Goal: Information Seeking & Learning: Learn about a topic

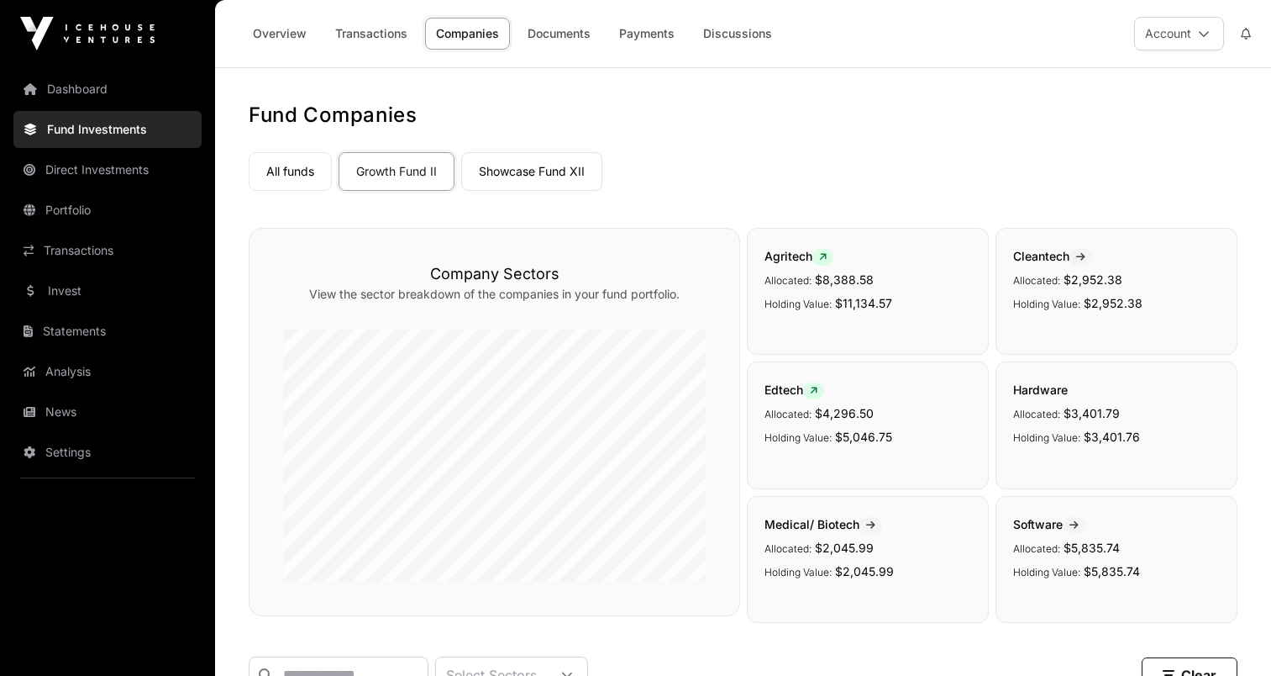
scroll to position [588, 0]
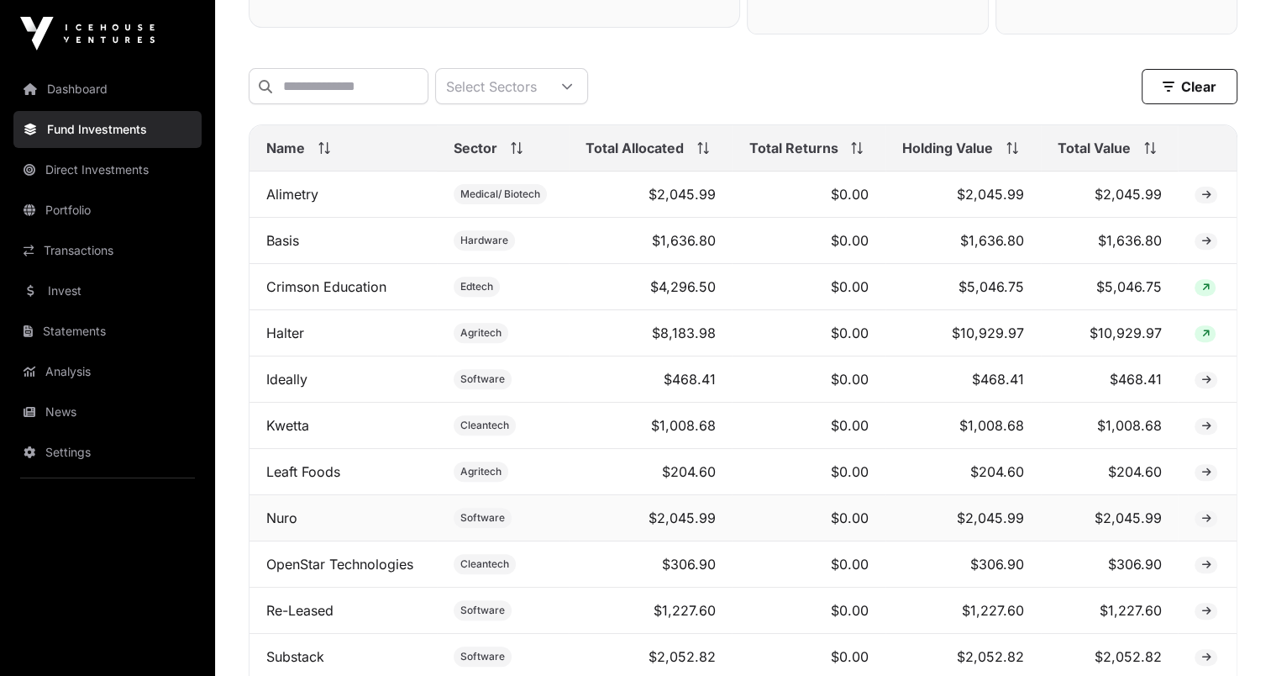
drag, startPoint x: 280, startPoint y: 527, endPoint x: 629, endPoint y: 504, distance: 350.3
click at [280, 525] on link "Nuro" at bounding box center [281, 517] width 31 height 17
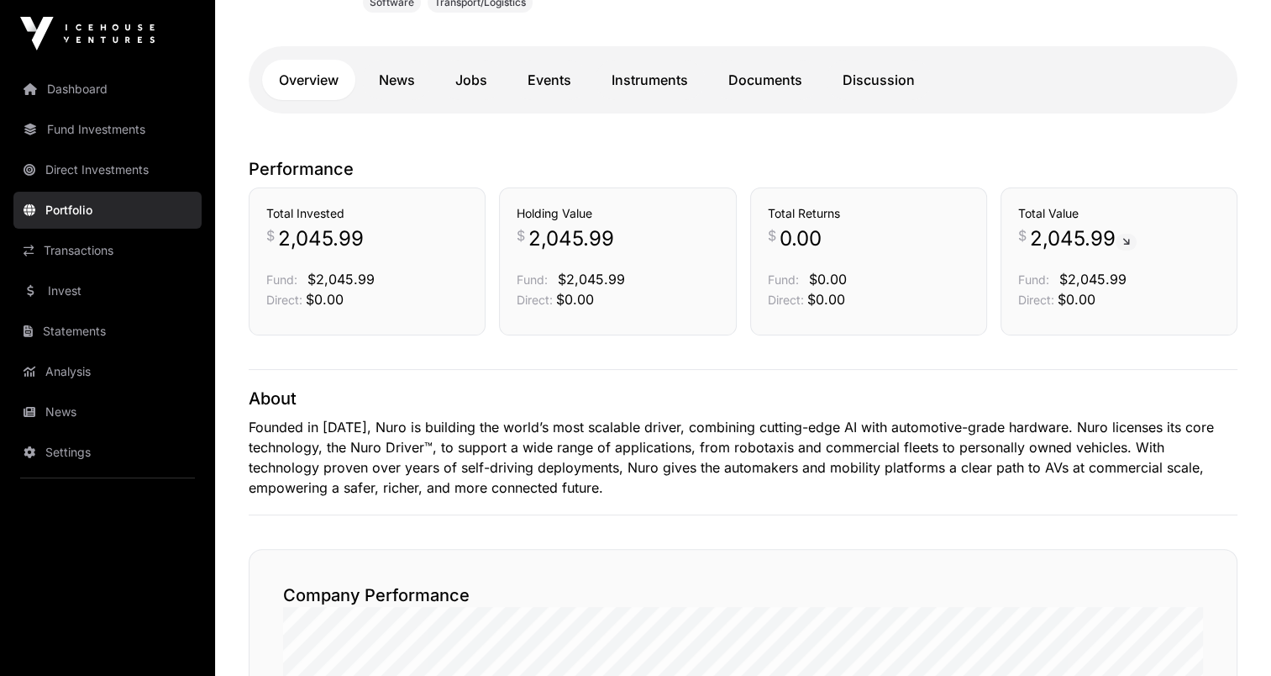
scroll to position [336, 0]
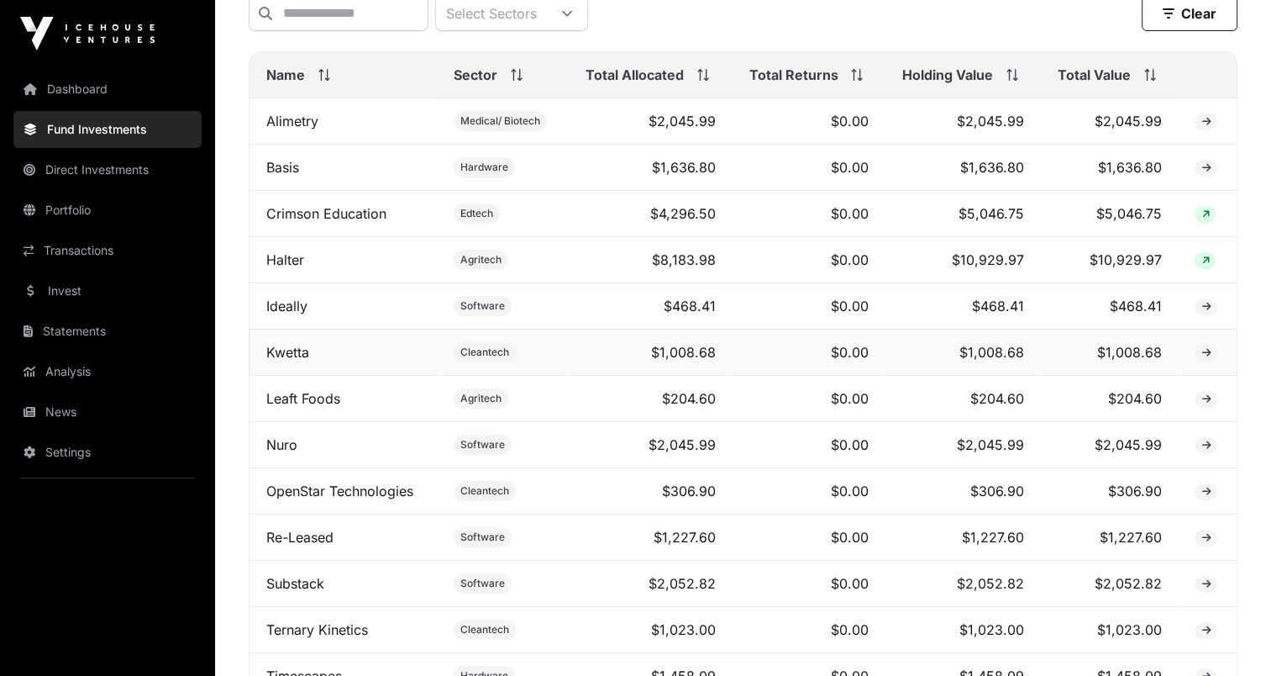
scroll to position [672, 0]
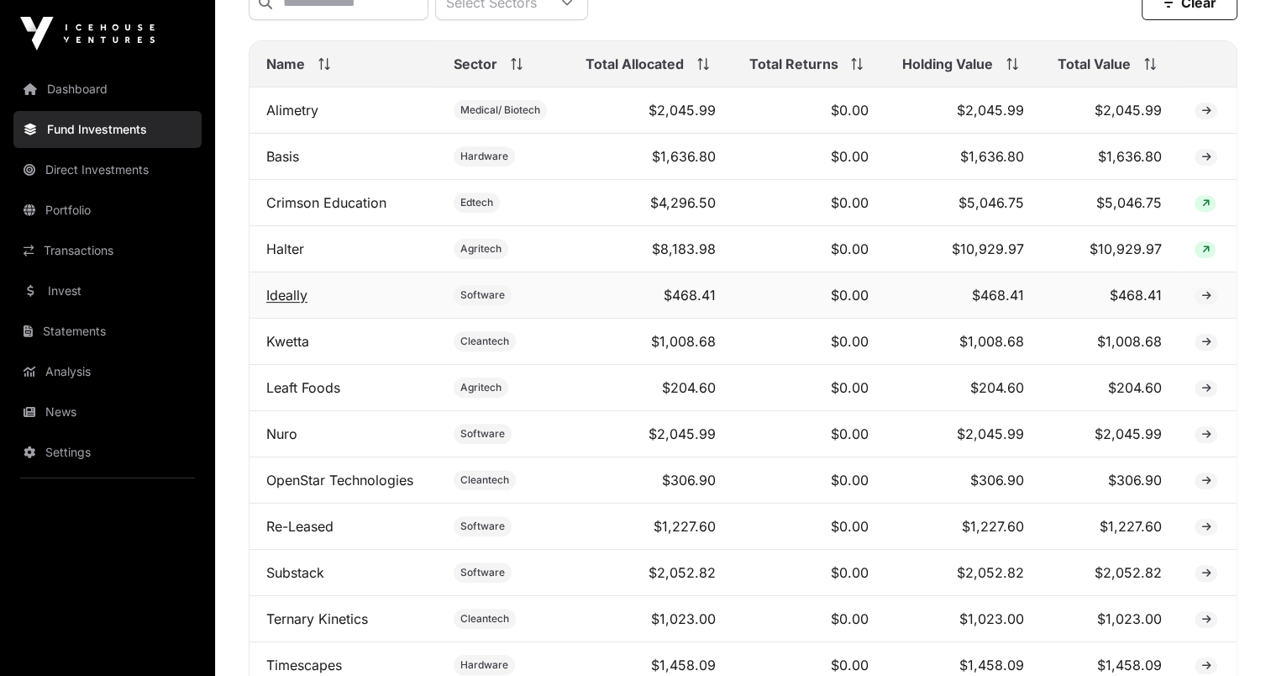
click at [293, 303] on link "Ideally" at bounding box center [286, 295] width 41 height 17
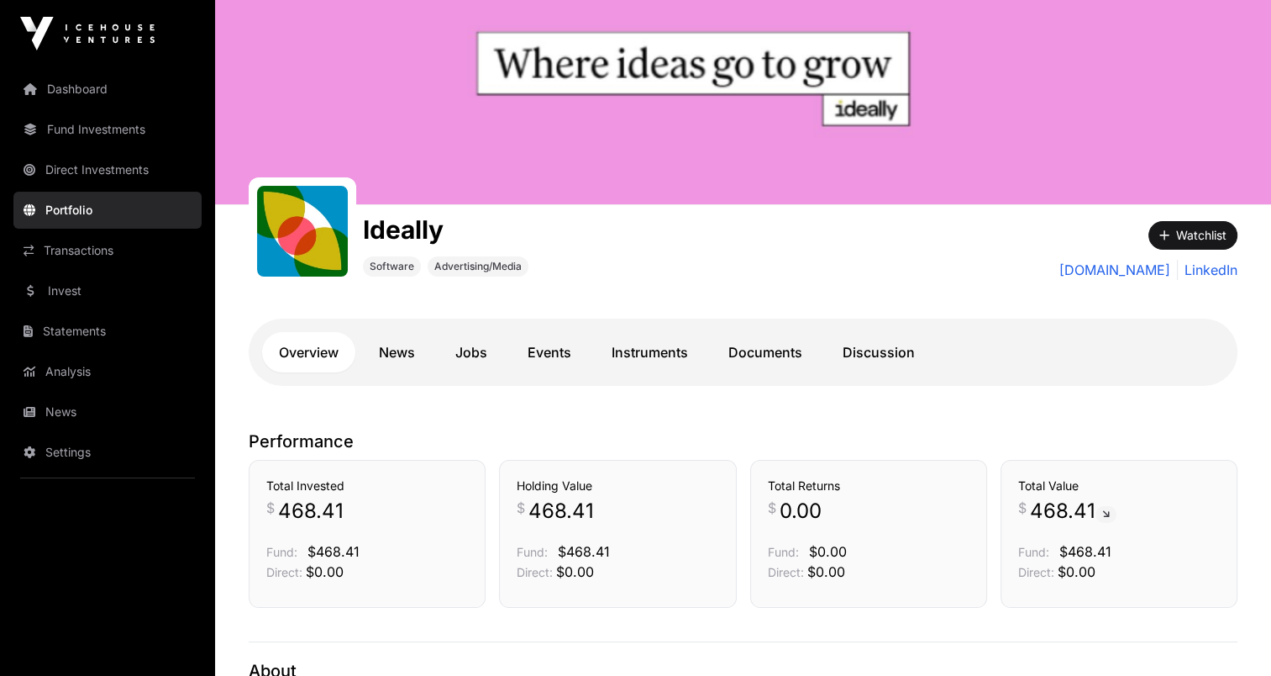
scroll to position [252, 0]
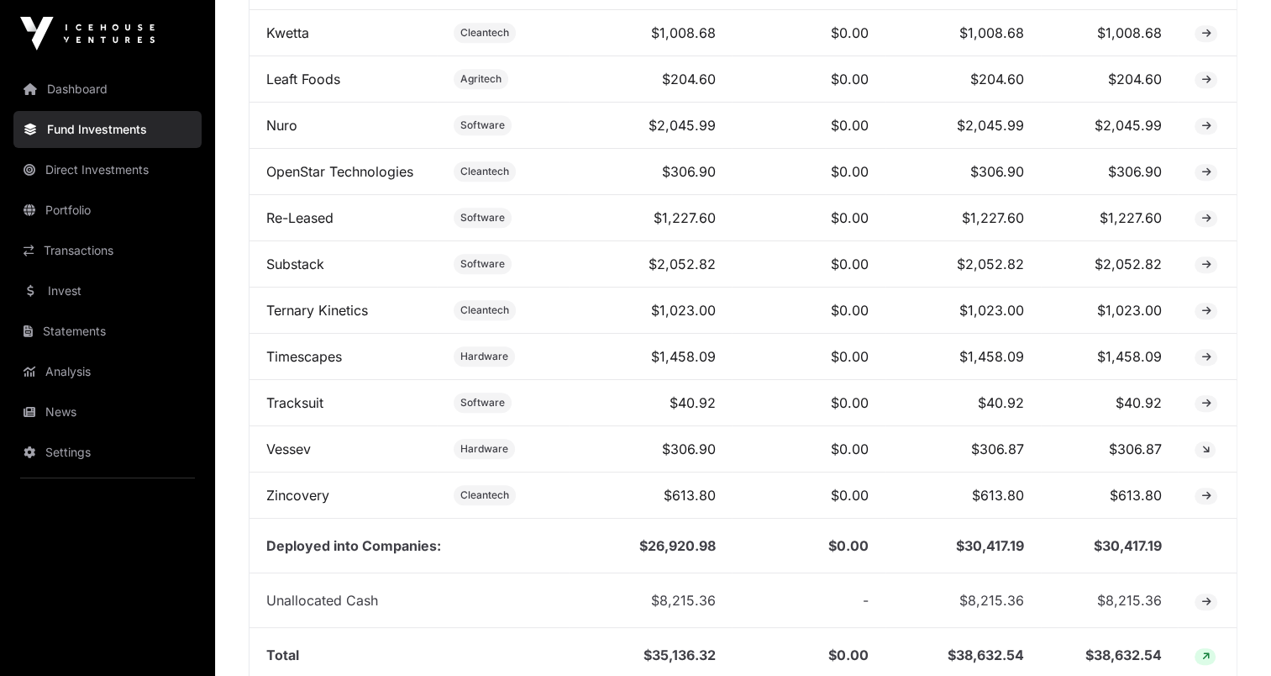
scroll to position [1008, 0]
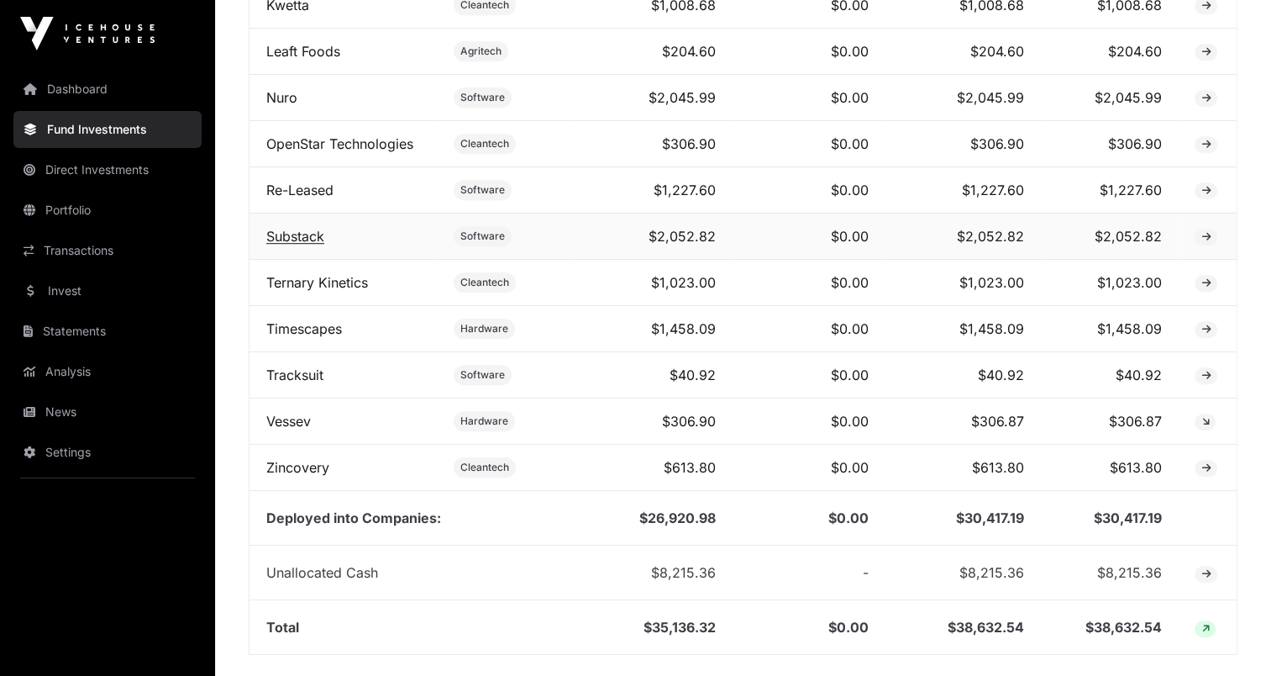
click at [299, 245] on link "Substack" at bounding box center [295, 236] width 58 height 17
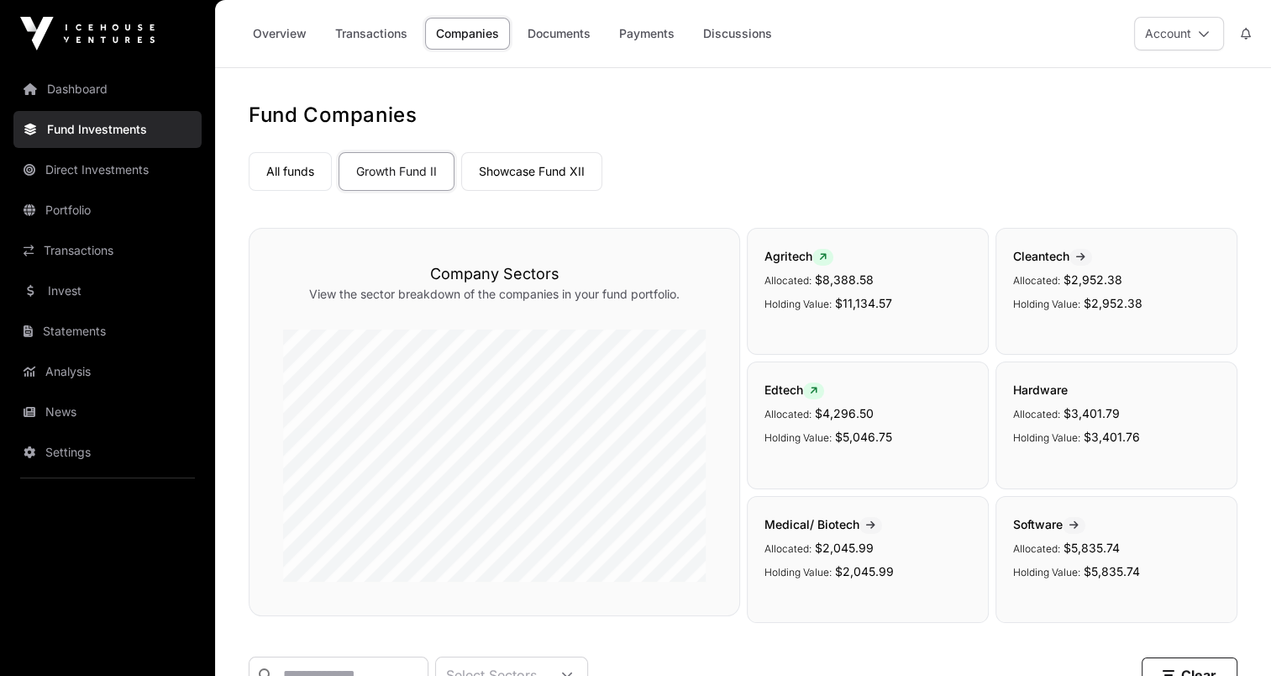
scroll to position [1008, 0]
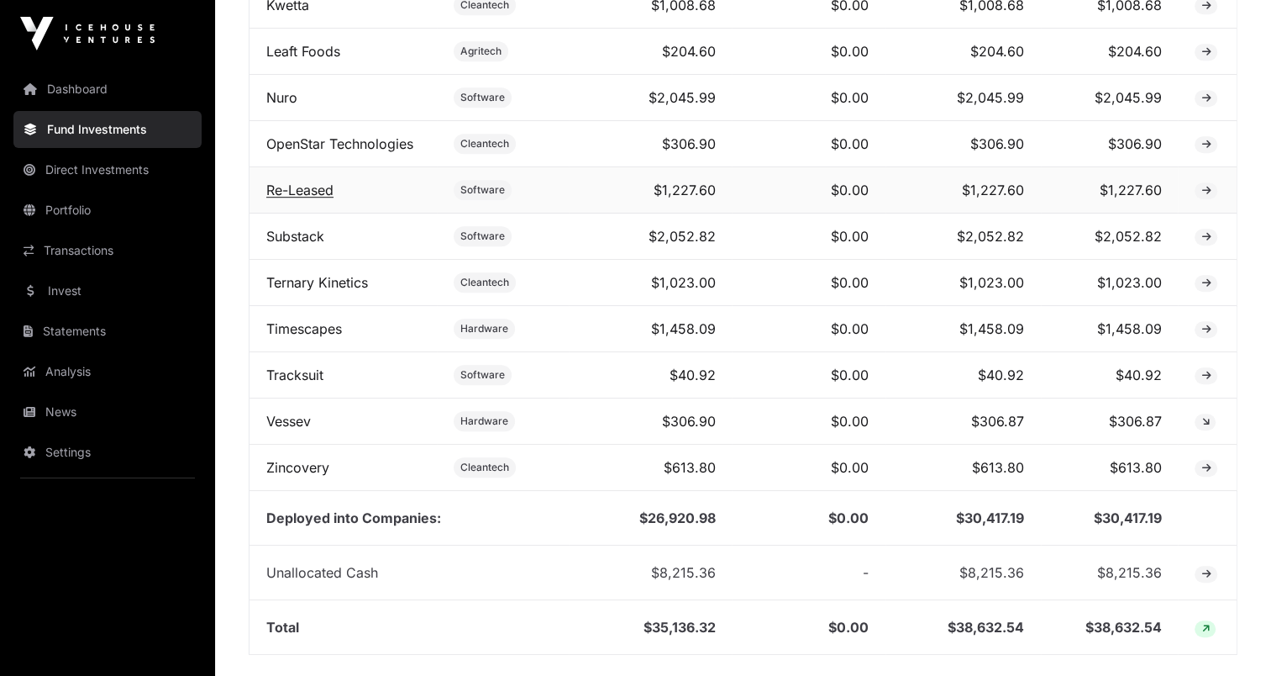
click at [285, 198] on link "Re-Leased" at bounding box center [299, 190] width 67 height 17
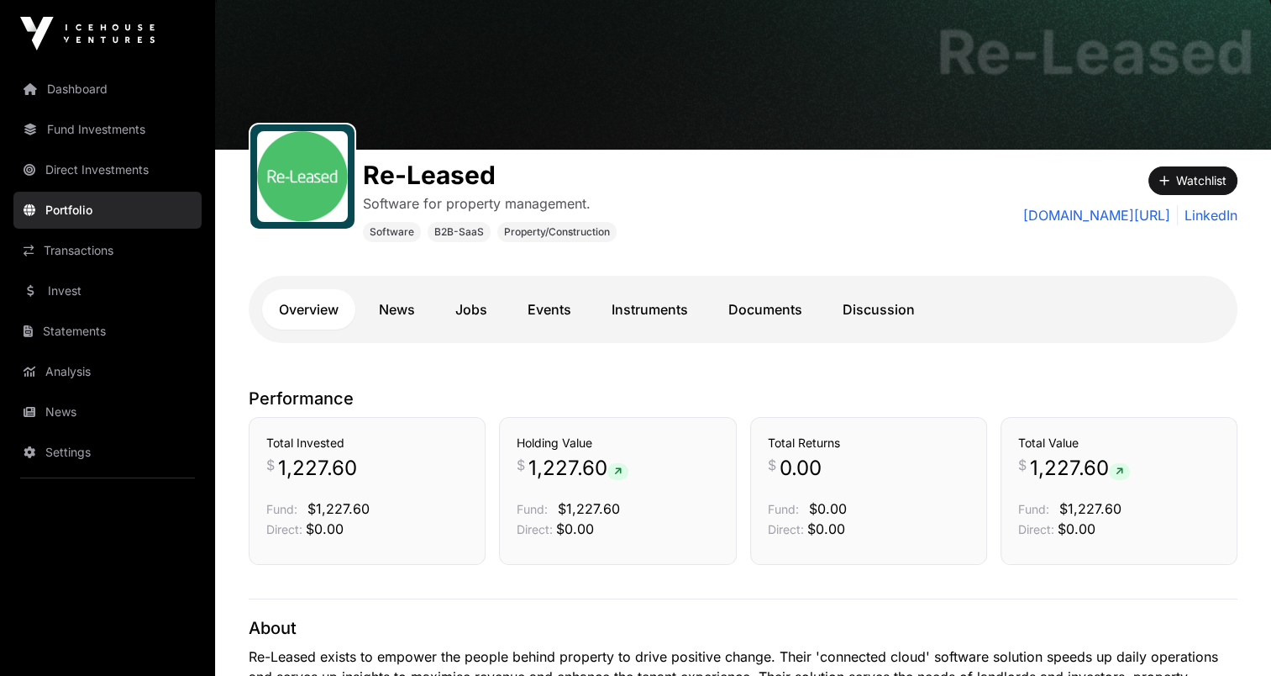
scroll to position [168, 0]
